Goal: Check status: Check status

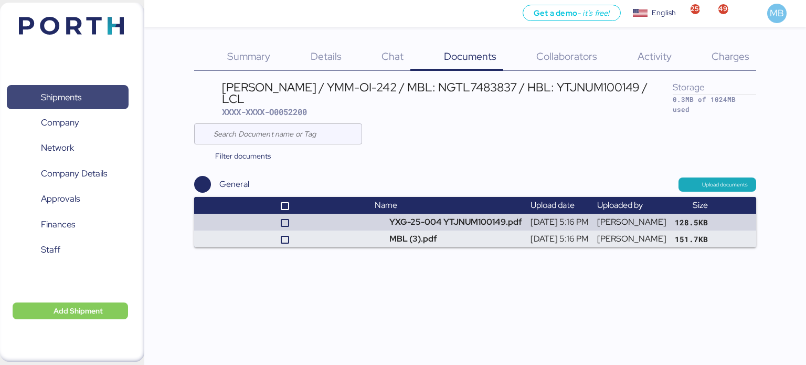
click at [99, 98] on span "Shipments" at bounding box center [67, 97] width 113 height 15
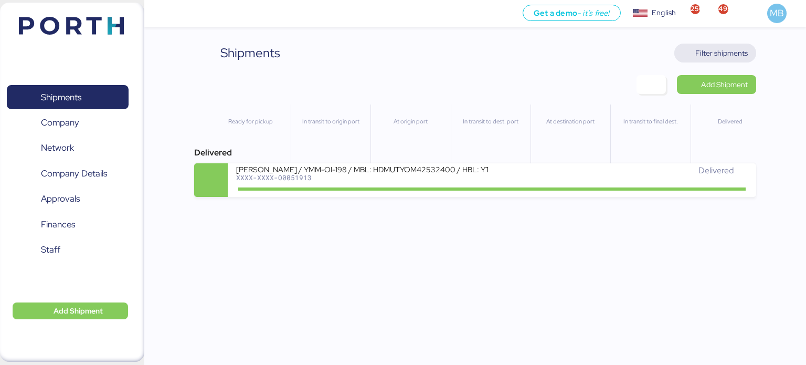
click at [730, 53] on span "Filter shipments" at bounding box center [721, 53] width 52 height 13
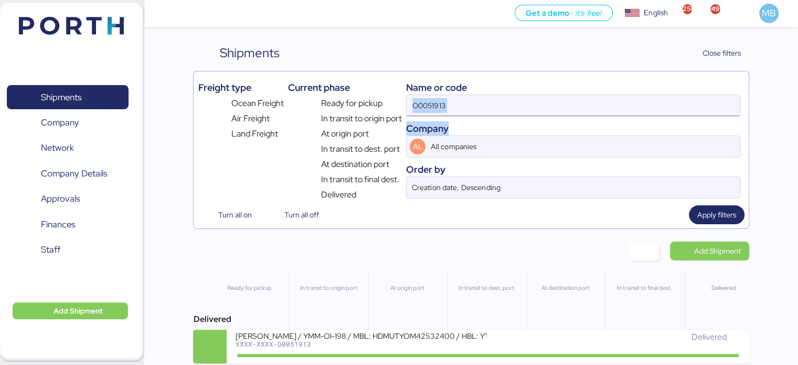
drag, startPoint x: 502, startPoint y: 118, endPoint x: 457, endPoint y: 106, distance: 47.2
click at [456, 110] on div "Name or code O0051913 Company AL All companies Order by Creation date, Descendi…" at bounding box center [573, 138] width 334 height 125
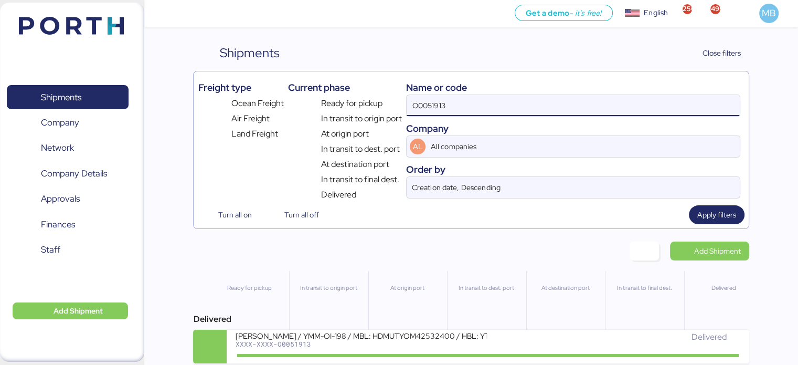
drag, startPoint x: 489, startPoint y: 103, endPoint x: 406, endPoint y: 102, distance: 83.4
click at [406, 102] on div "Freight type Ocean Freight Air Freight Land Freight Current phase Ready for pic…" at bounding box center [471, 138] width 546 height 125
type input "yamato"
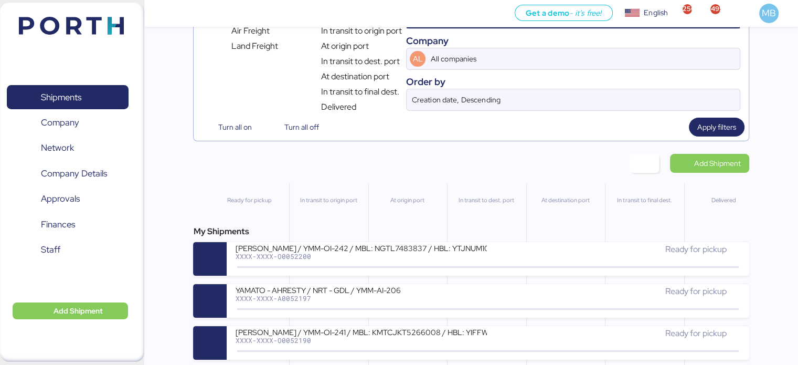
scroll to position [105, 0]
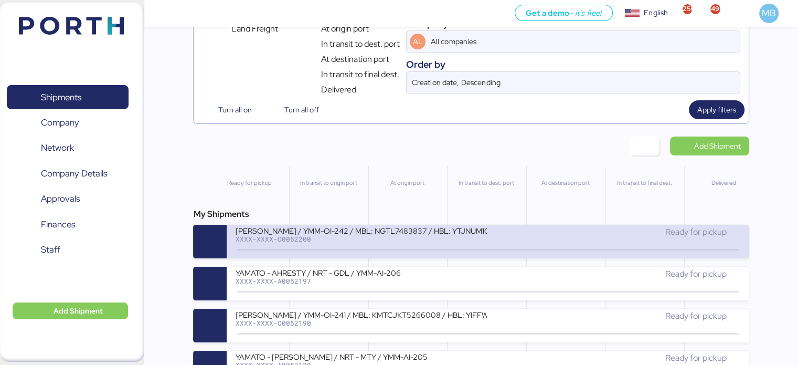
click at [383, 241] on div "XXXX-XXXX-O0052200" at bounding box center [361, 238] width 252 height 7
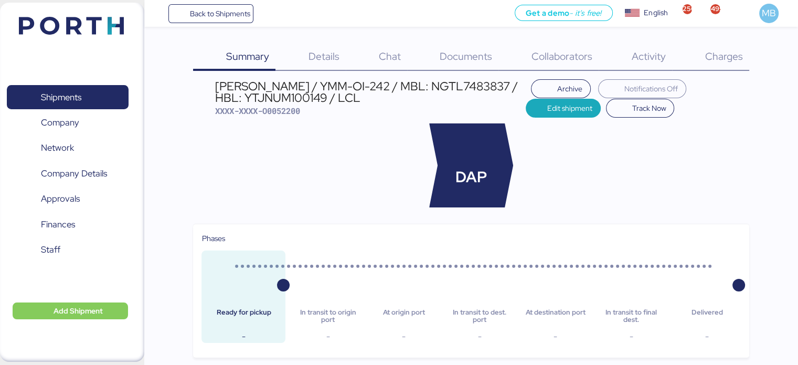
click at [277, 113] on span "XXXX-XXXX-O0052200" at bounding box center [257, 110] width 85 height 10
copy span "O0052200"
